Goal: Check status

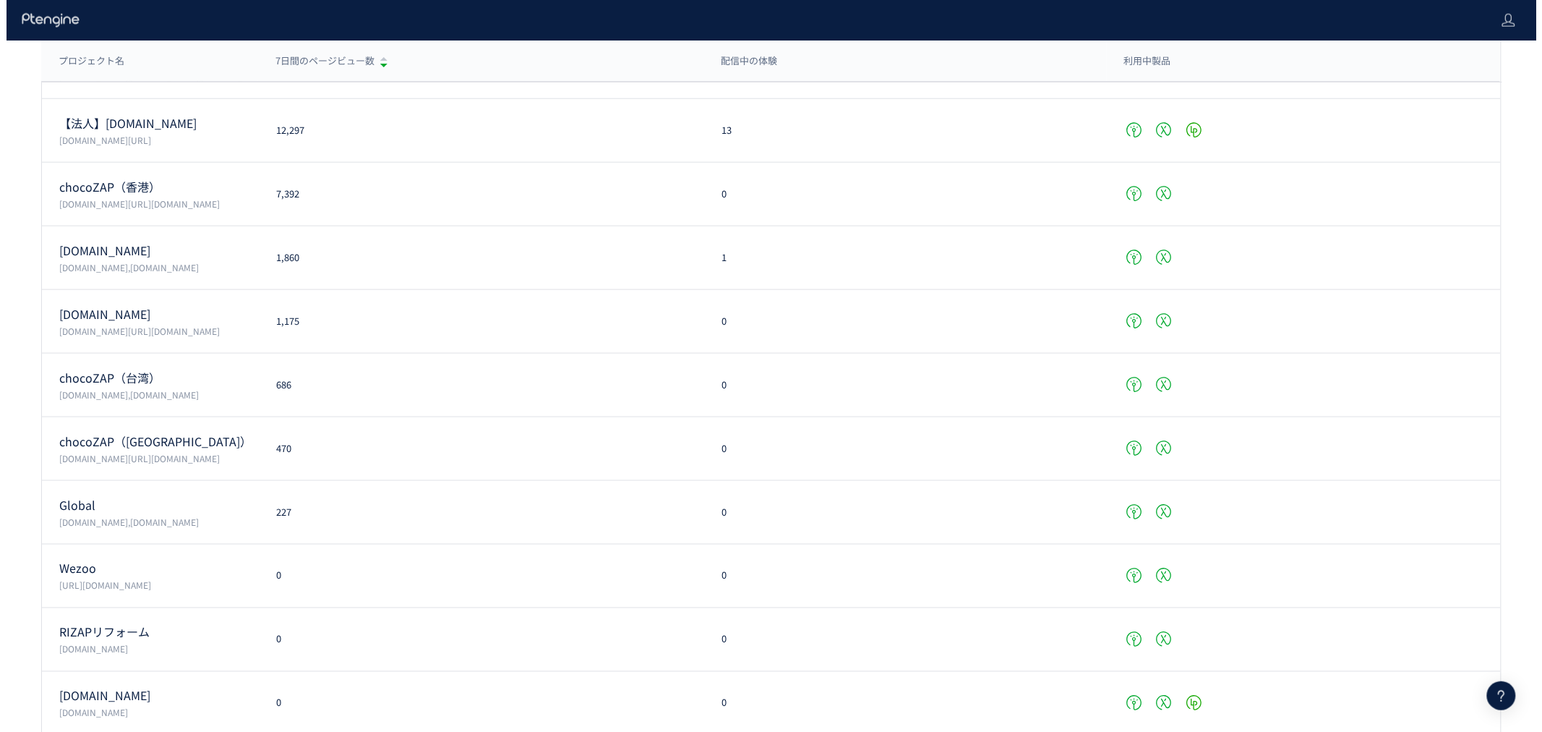
scroll to position [589, 0]
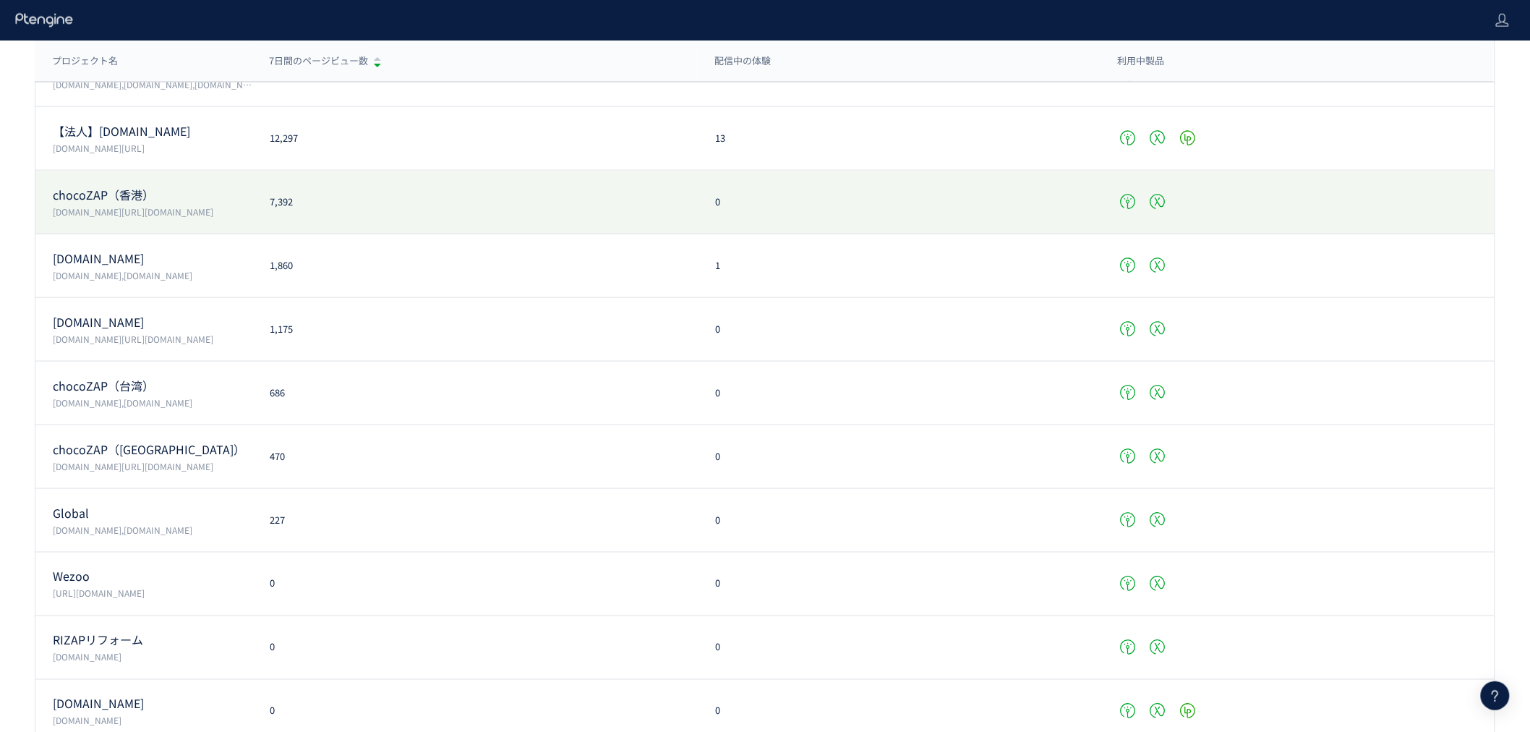
click at [249, 205] on p "[DOMAIN_NAME][URL][DOMAIN_NAME]" at bounding box center [153, 211] width 200 height 12
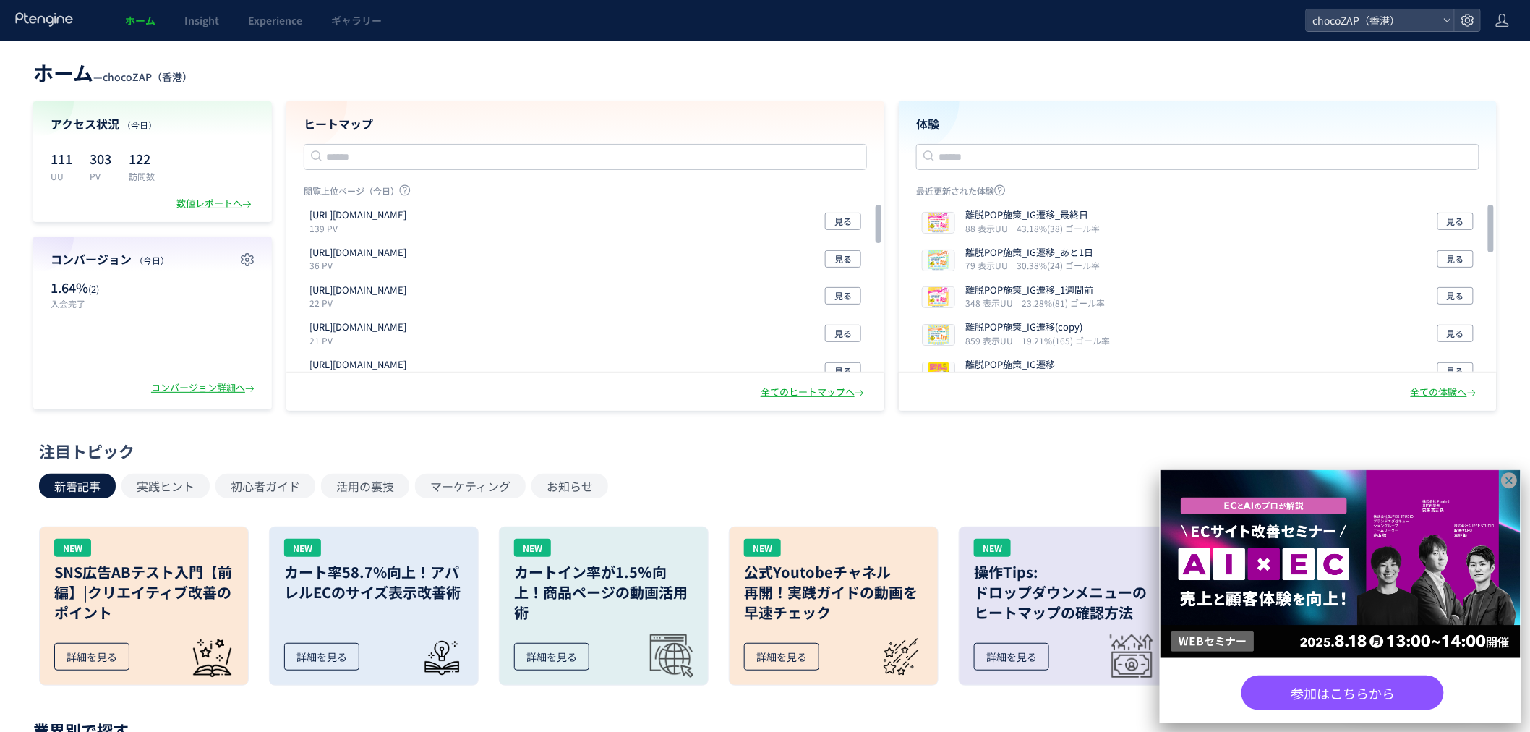
click at [1512, 480] on icon at bounding box center [1510, 481] width 16 height 16
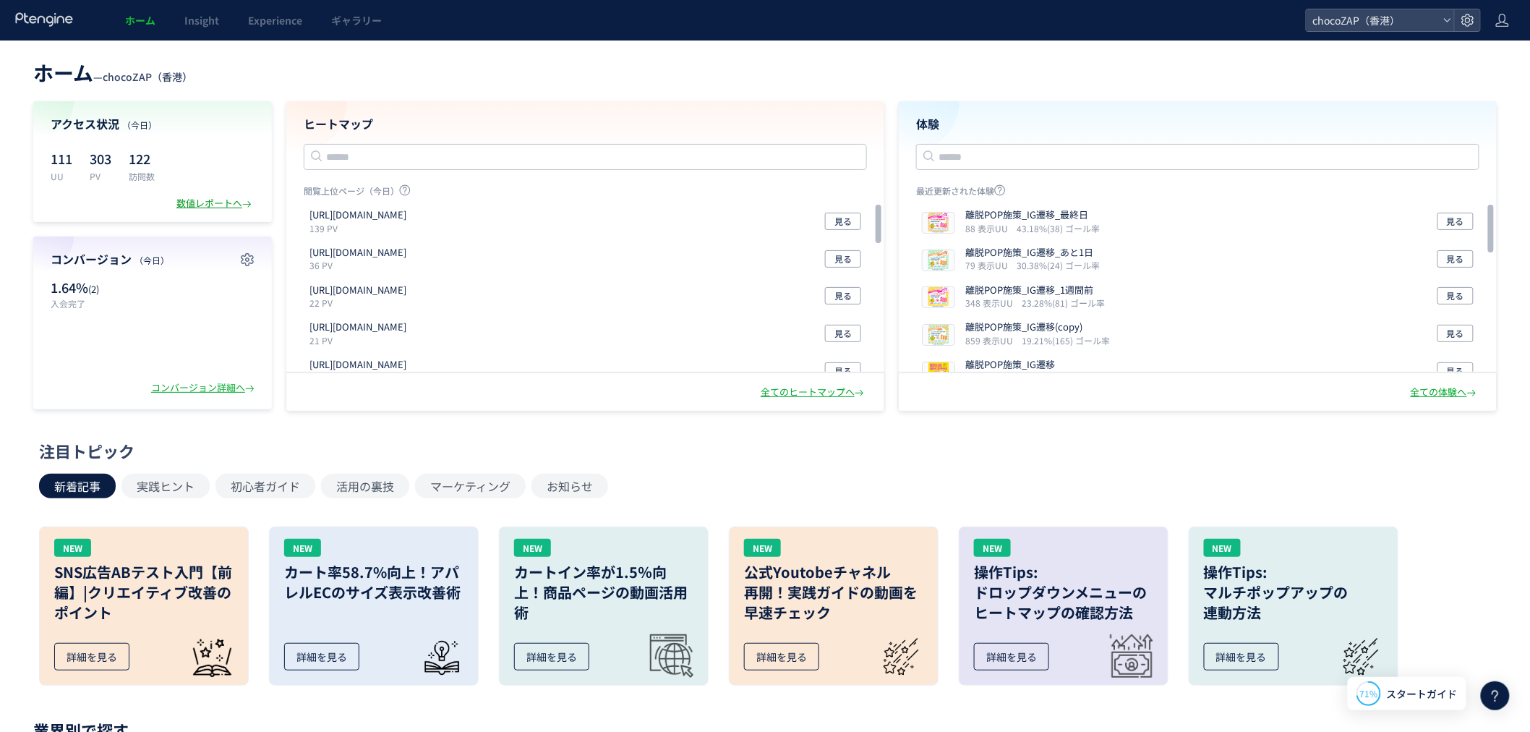
click at [217, 199] on div "数値レポートへ" at bounding box center [215, 204] width 78 height 14
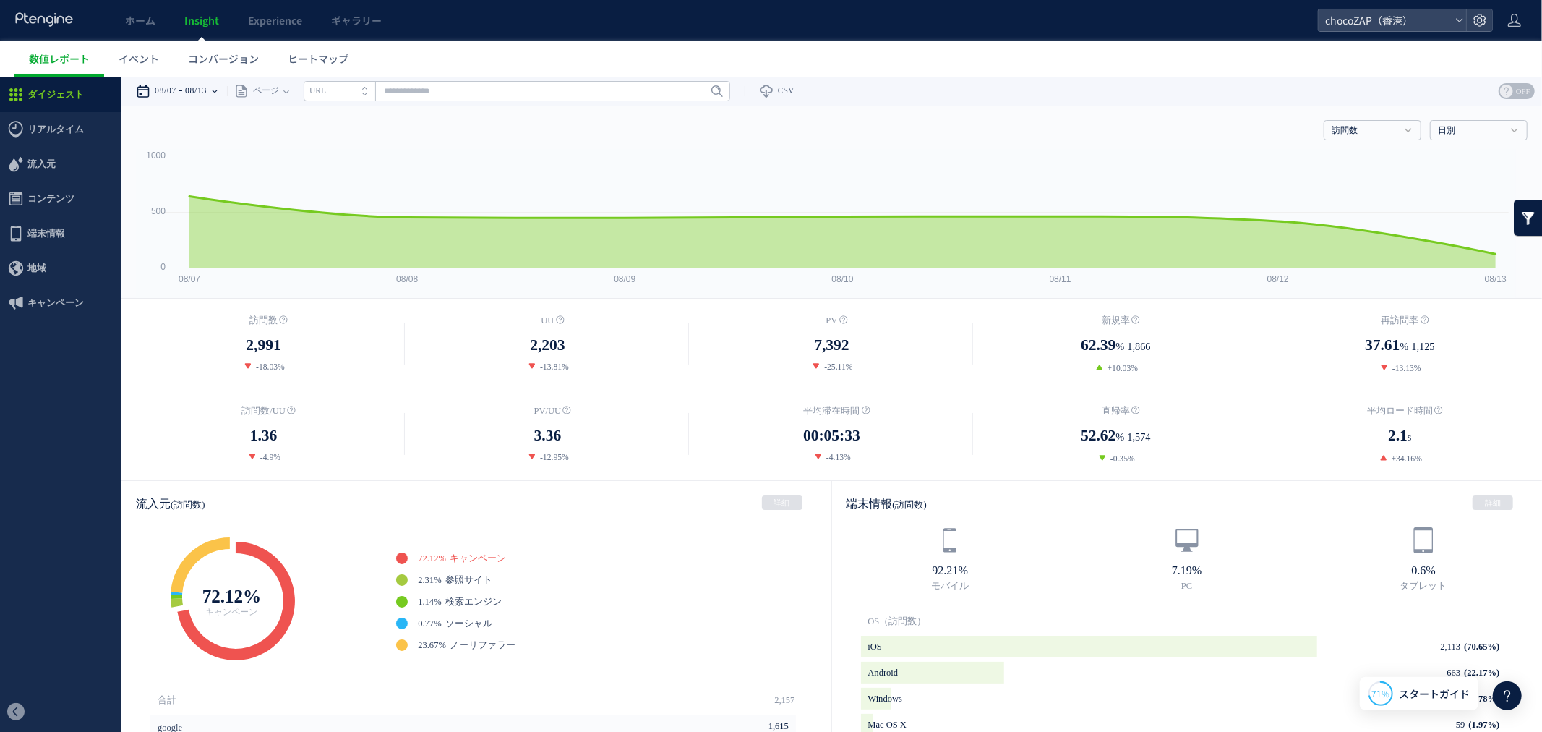
click at [218, 87] on icon at bounding box center [215, 90] width 6 height 29
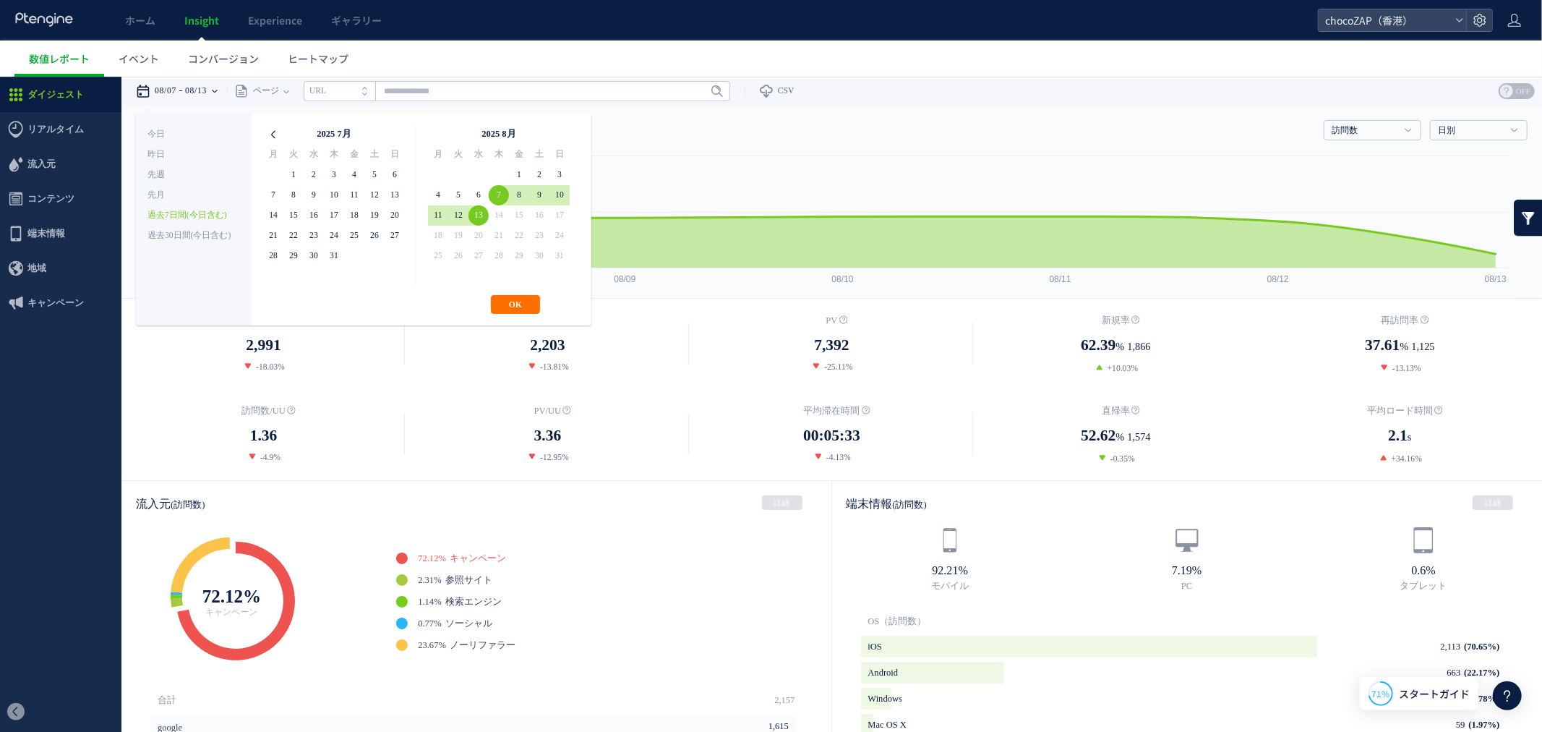
click at [265, 129] on icon at bounding box center [273, 134] width 20 height 20
click at [557, 131] on icon at bounding box center [560, 134] width 20 height 20
click at [557, 132] on icon at bounding box center [560, 134] width 20 height 20
click at [557, 132] on th at bounding box center [560, 134] width 20 height 20
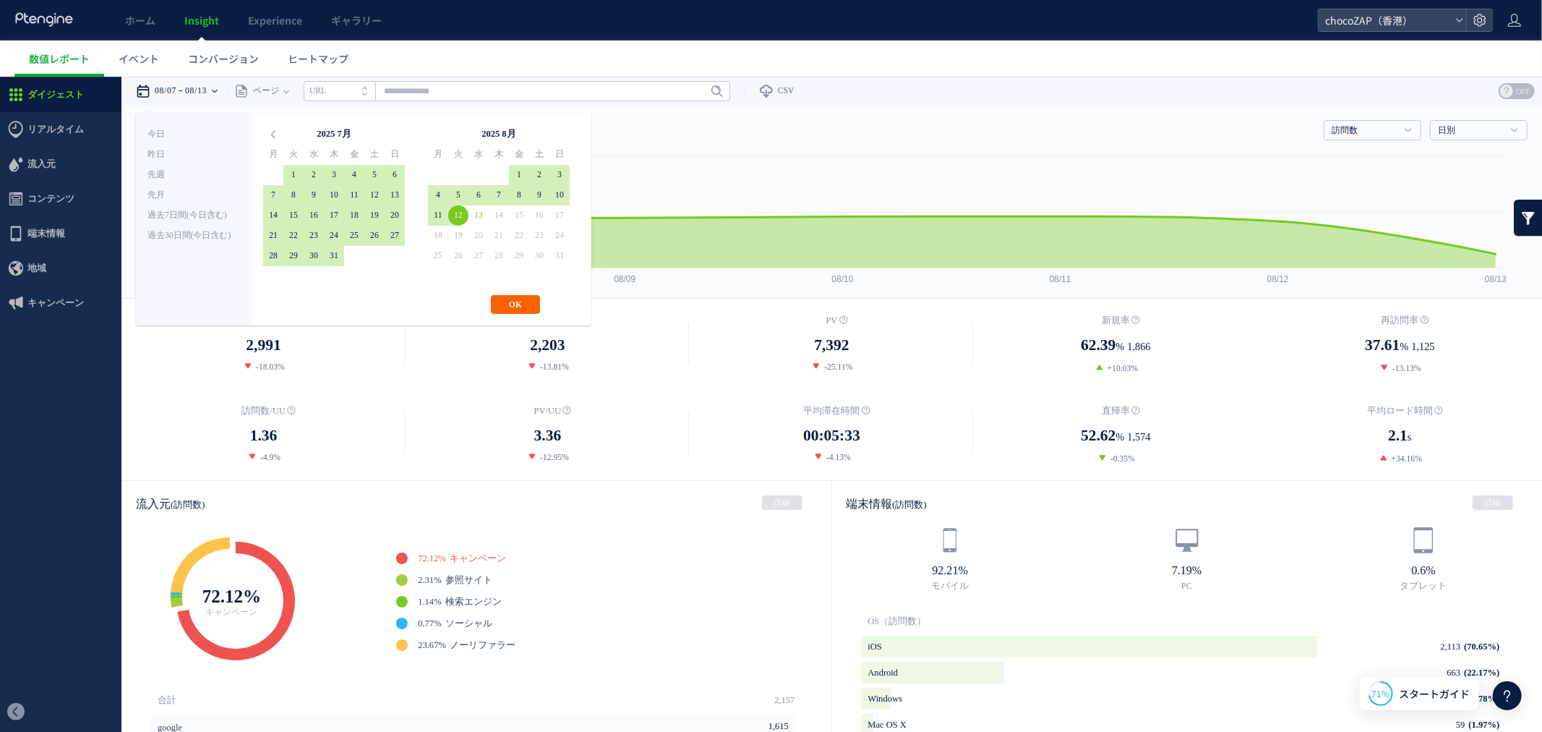
click at [515, 300] on button "OK" at bounding box center [515, 303] width 49 height 19
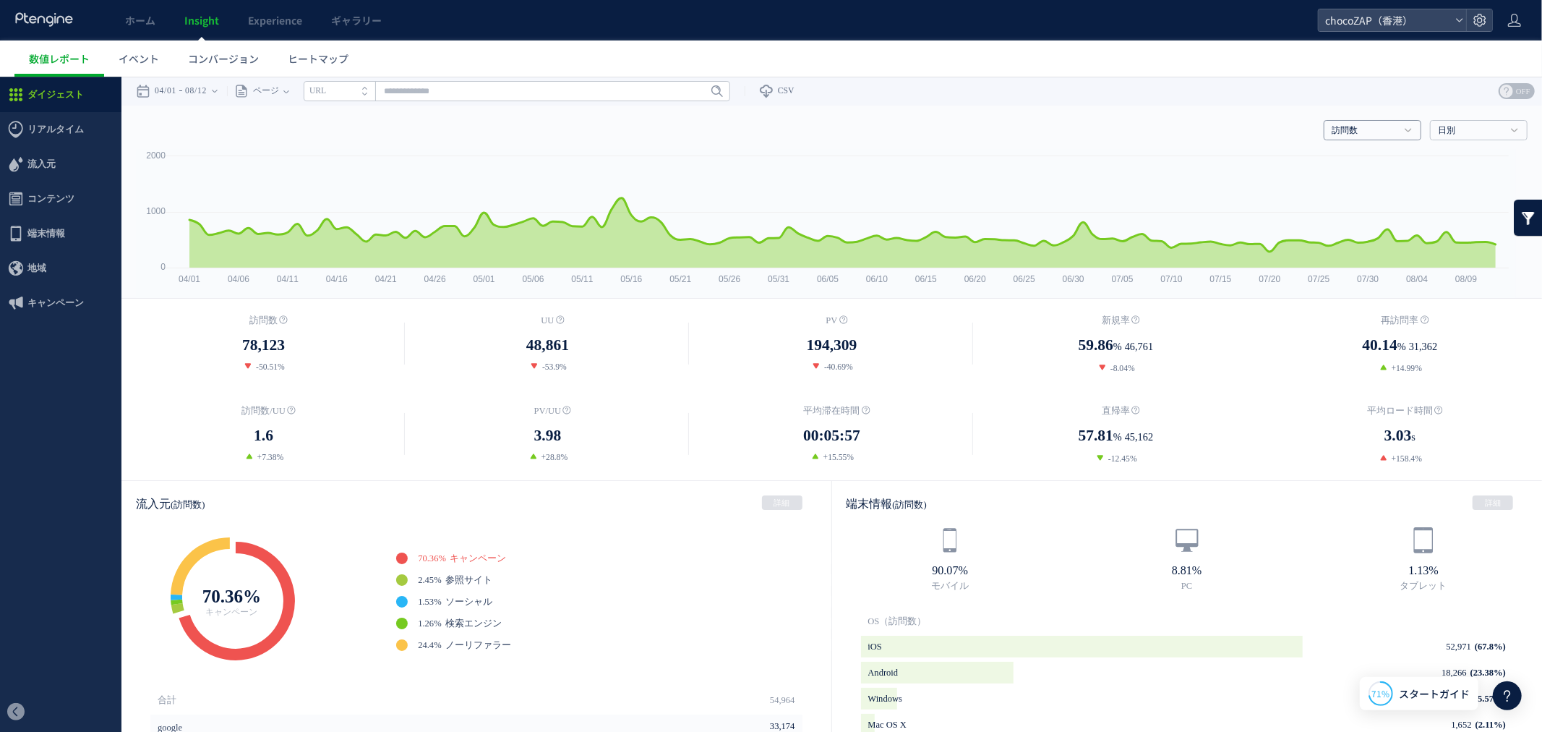
click at [1375, 132] on link "訪問数" at bounding box center [1365, 130] width 66 height 13
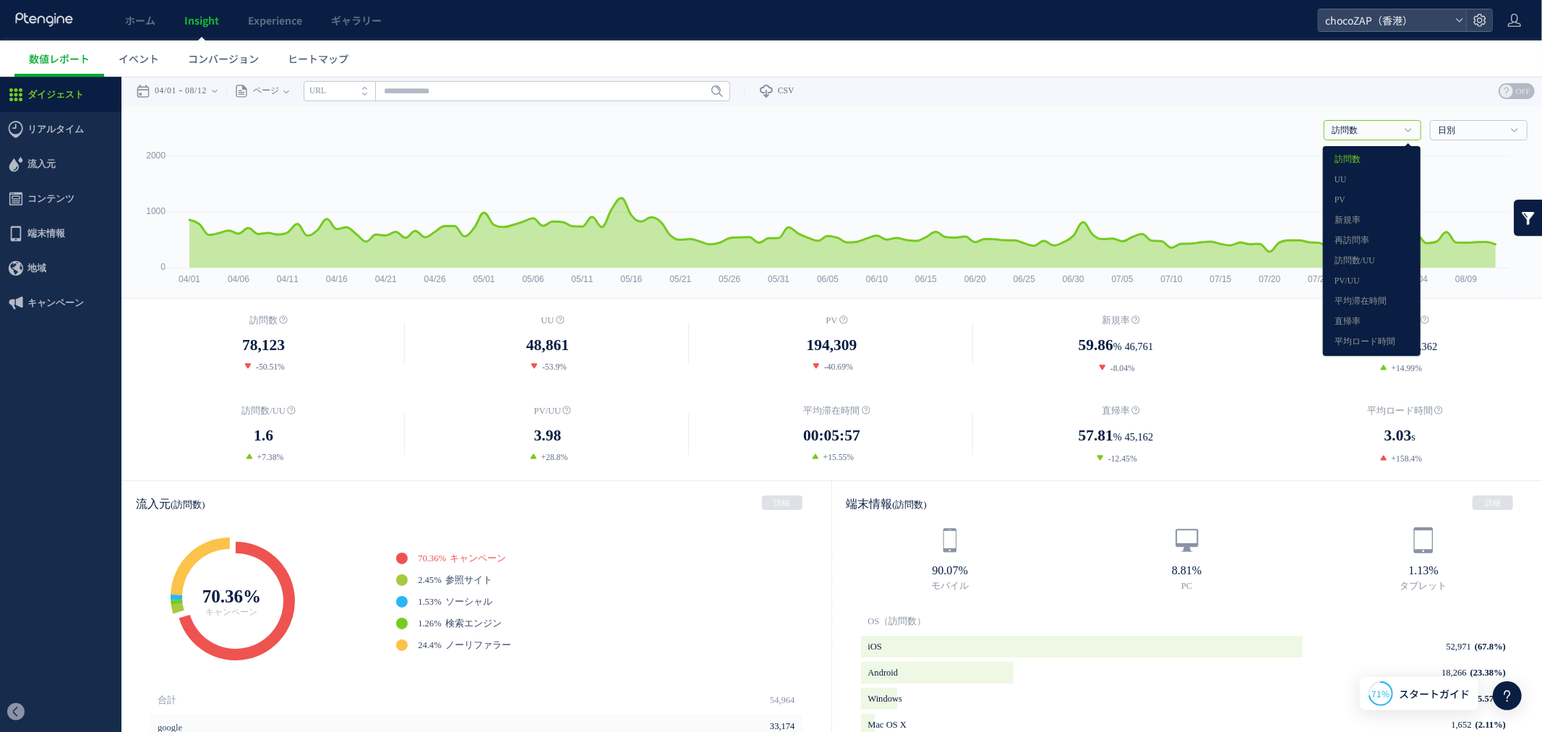
click at [1218, 83] on div "**********" at bounding box center [831, 90] width 1421 height 29
